Goal: Information Seeking & Learning: Learn about a topic

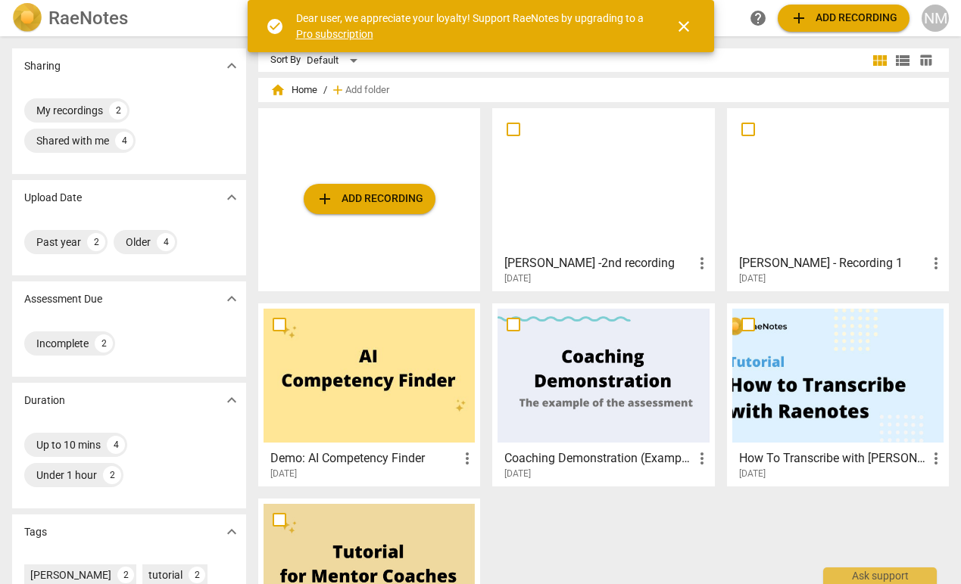
click at [571, 200] on div at bounding box center [602, 181] width 211 height 134
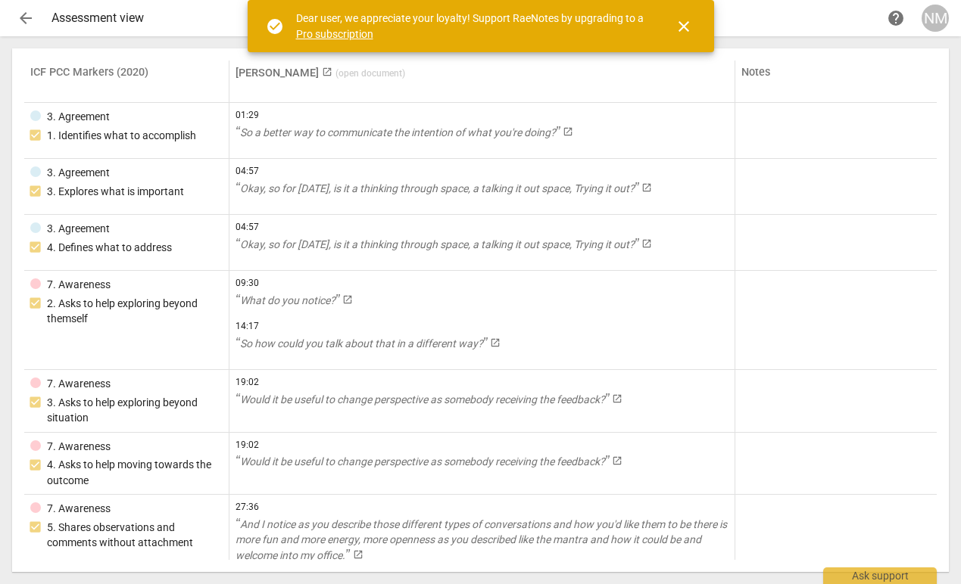
click at [23, 17] on span "arrow_back" at bounding box center [26, 18] width 18 height 18
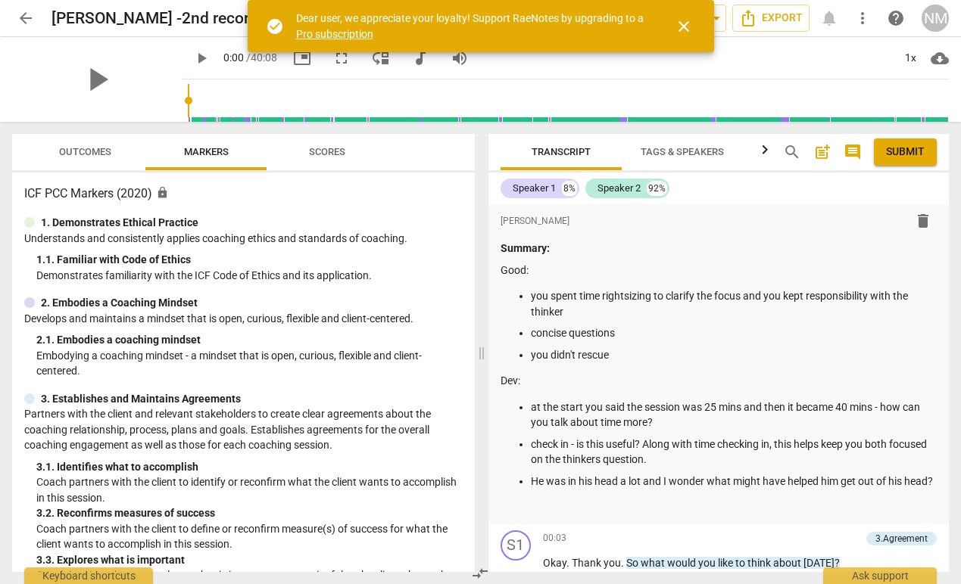
click at [120, 86] on div "play_arrow" at bounding box center [97, 79] width 170 height 85
click at [86, 82] on span "play_arrow" at bounding box center [96, 79] width 39 height 39
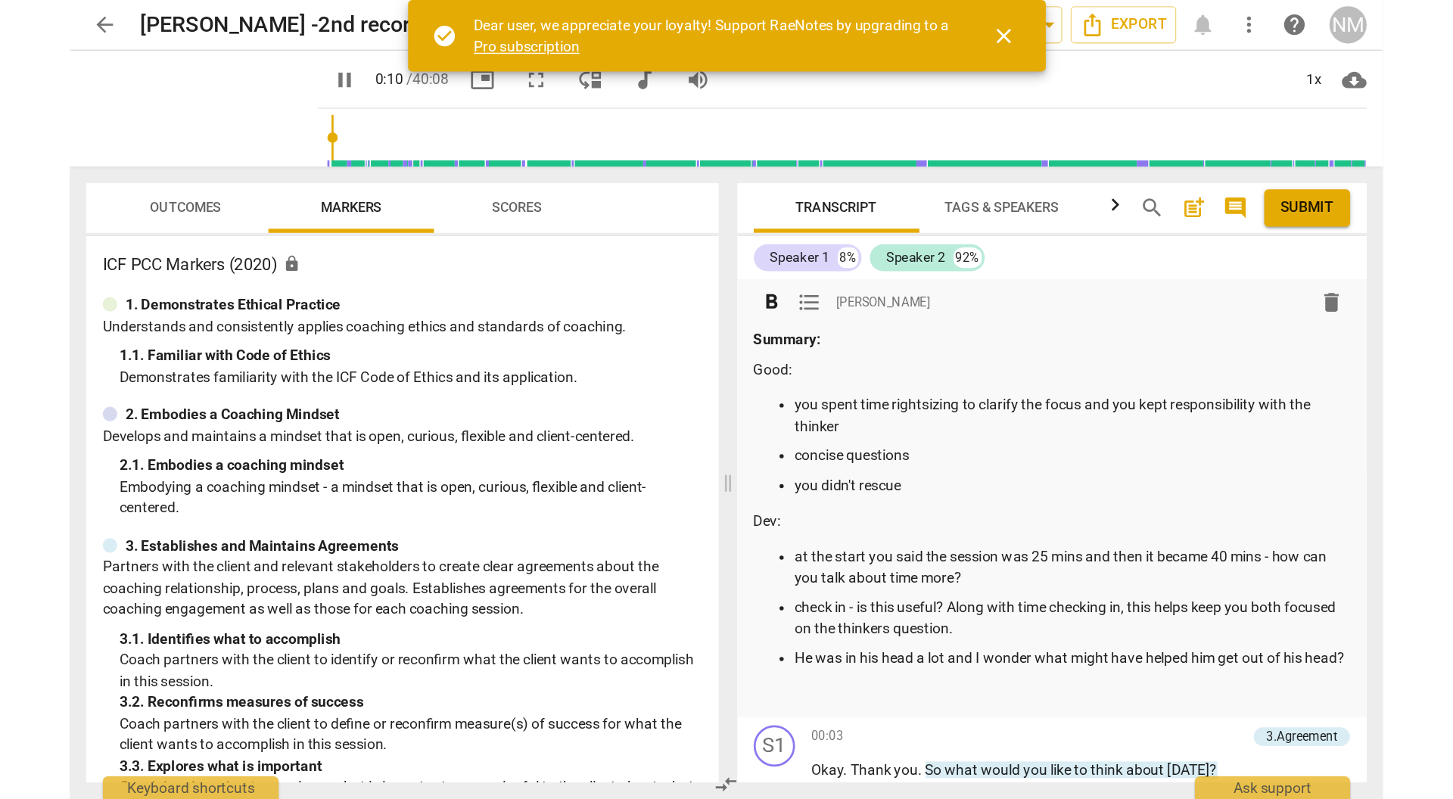
scroll to position [433, 0]
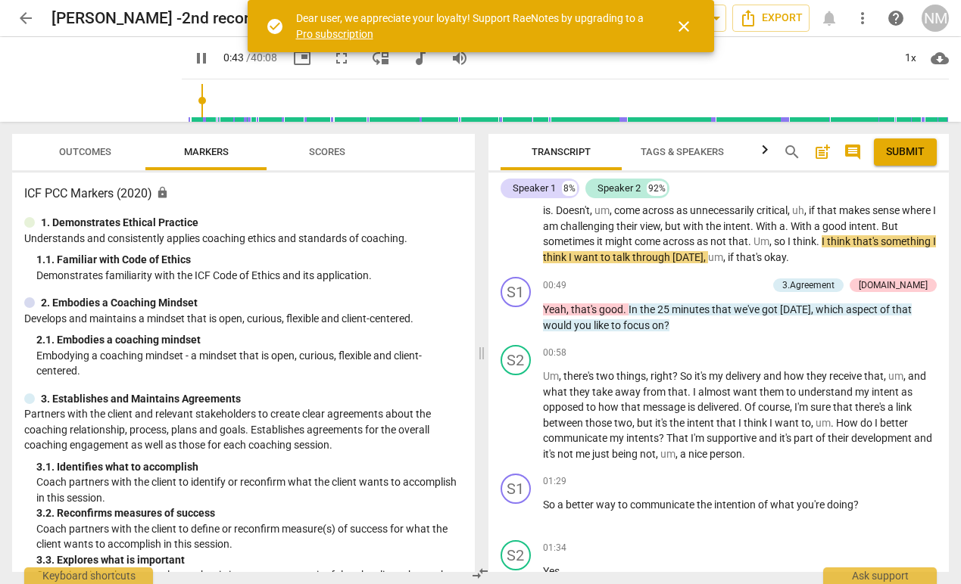
click at [680, 27] on span "close" at bounding box center [683, 26] width 18 height 18
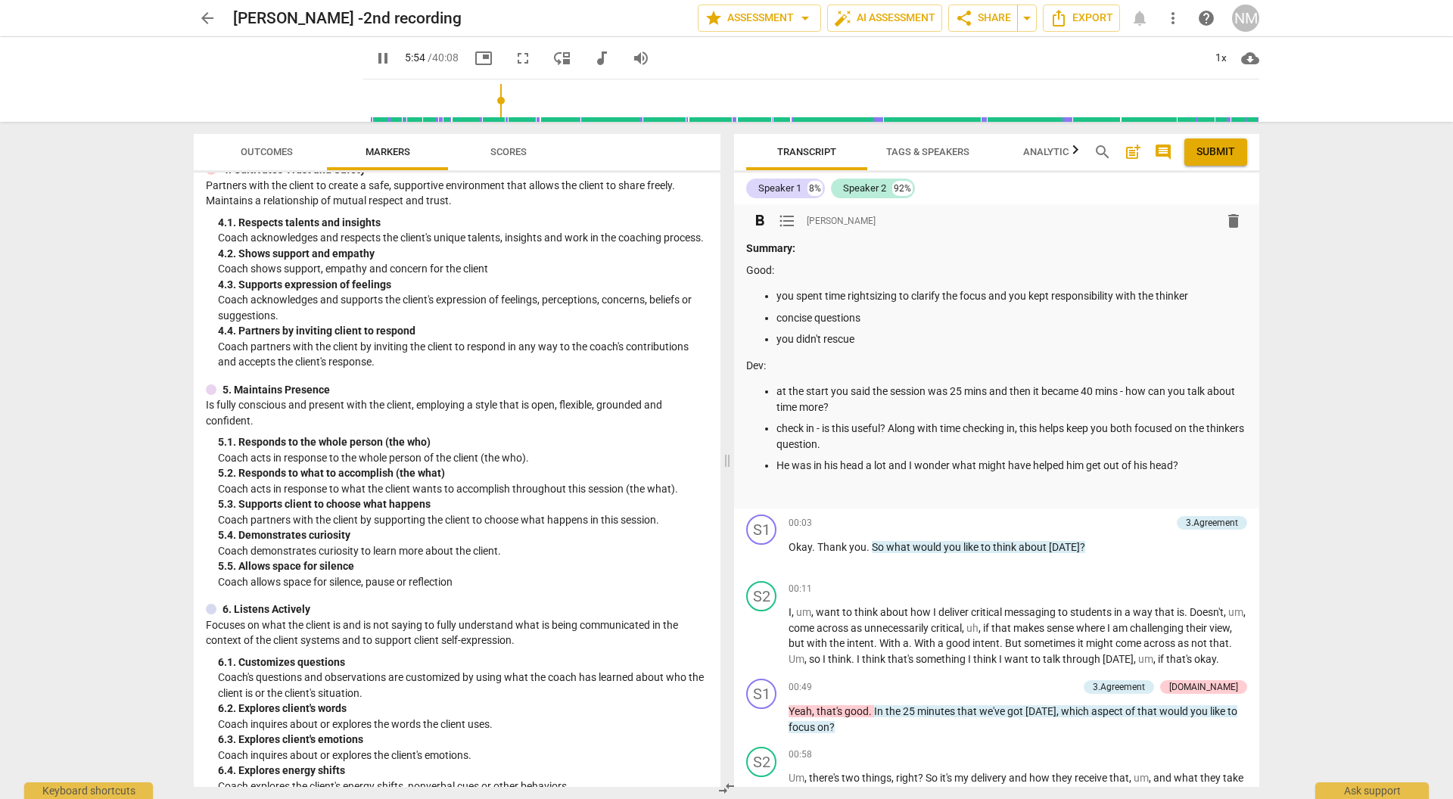
scroll to position [1874, 0]
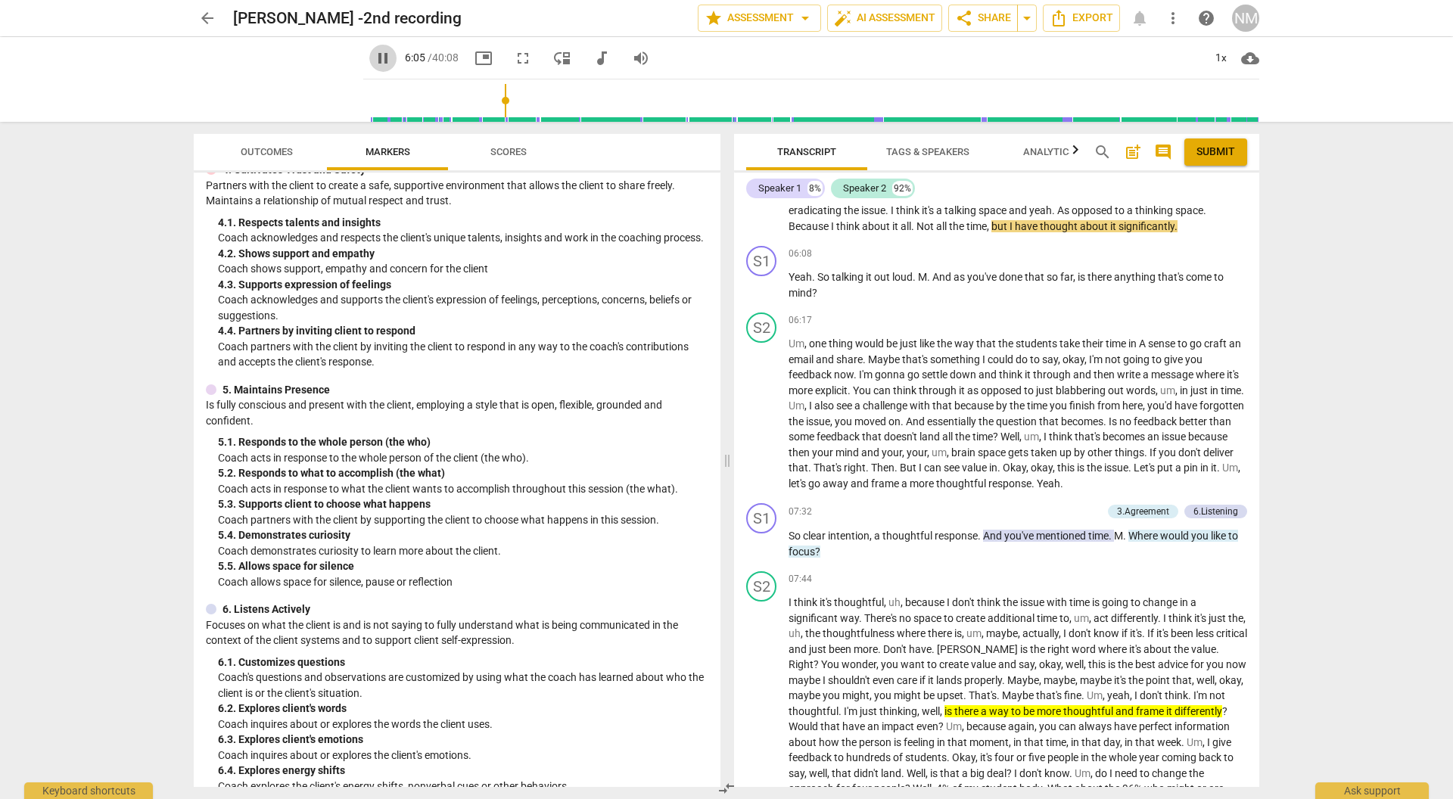
click at [374, 61] on span "pause" at bounding box center [383, 58] width 18 height 18
type input "366"
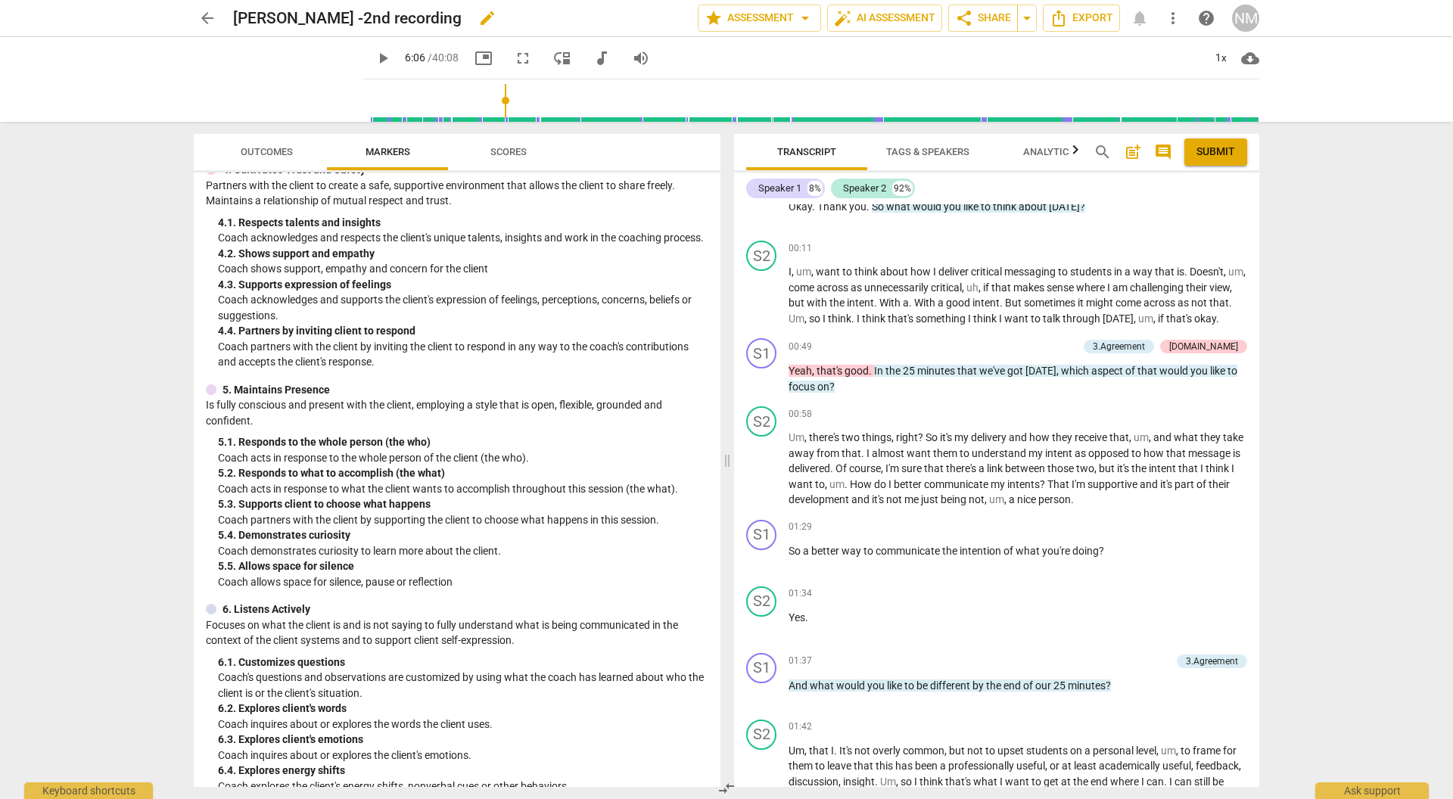
scroll to position [340, 0]
